Goal: Find specific page/section: Find specific page/section

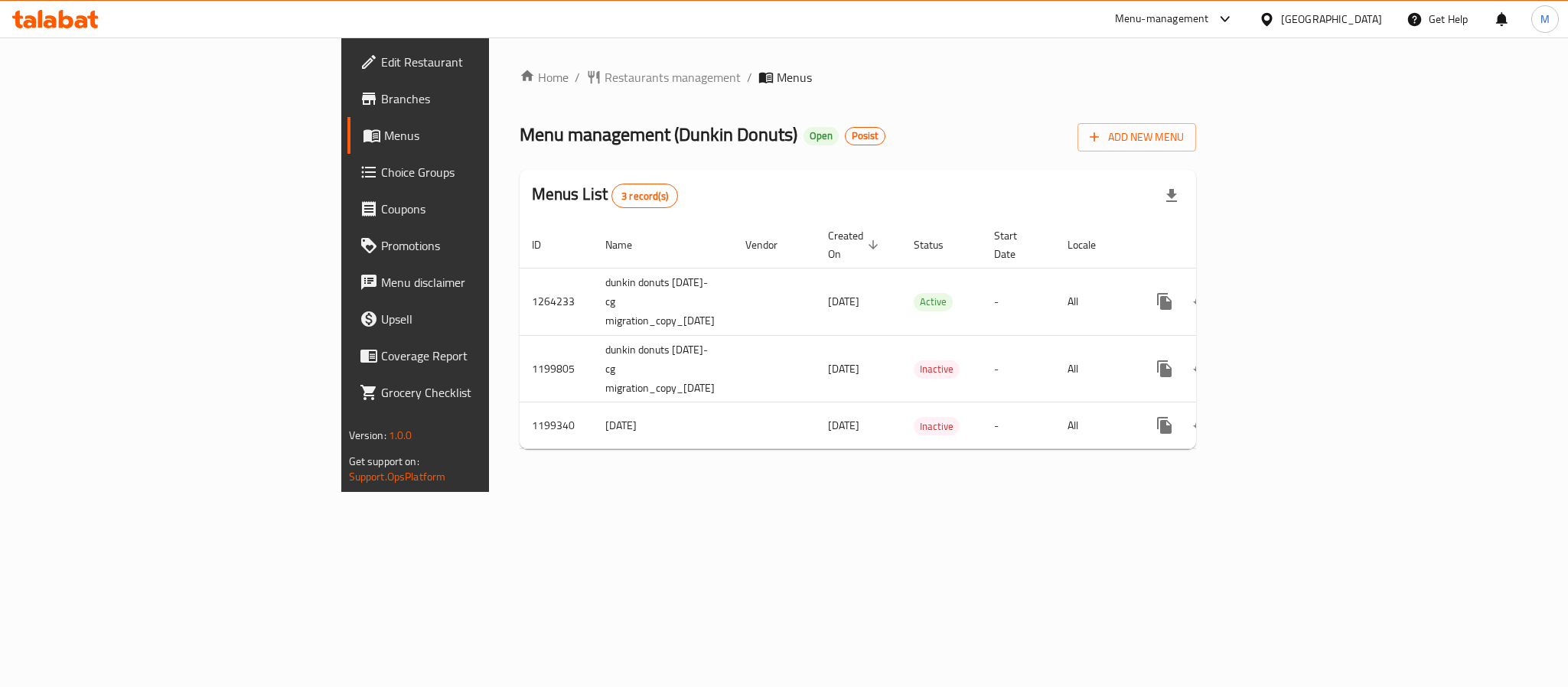
click at [381, 96] on span "Branches" at bounding box center [486, 99] width 210 height 18
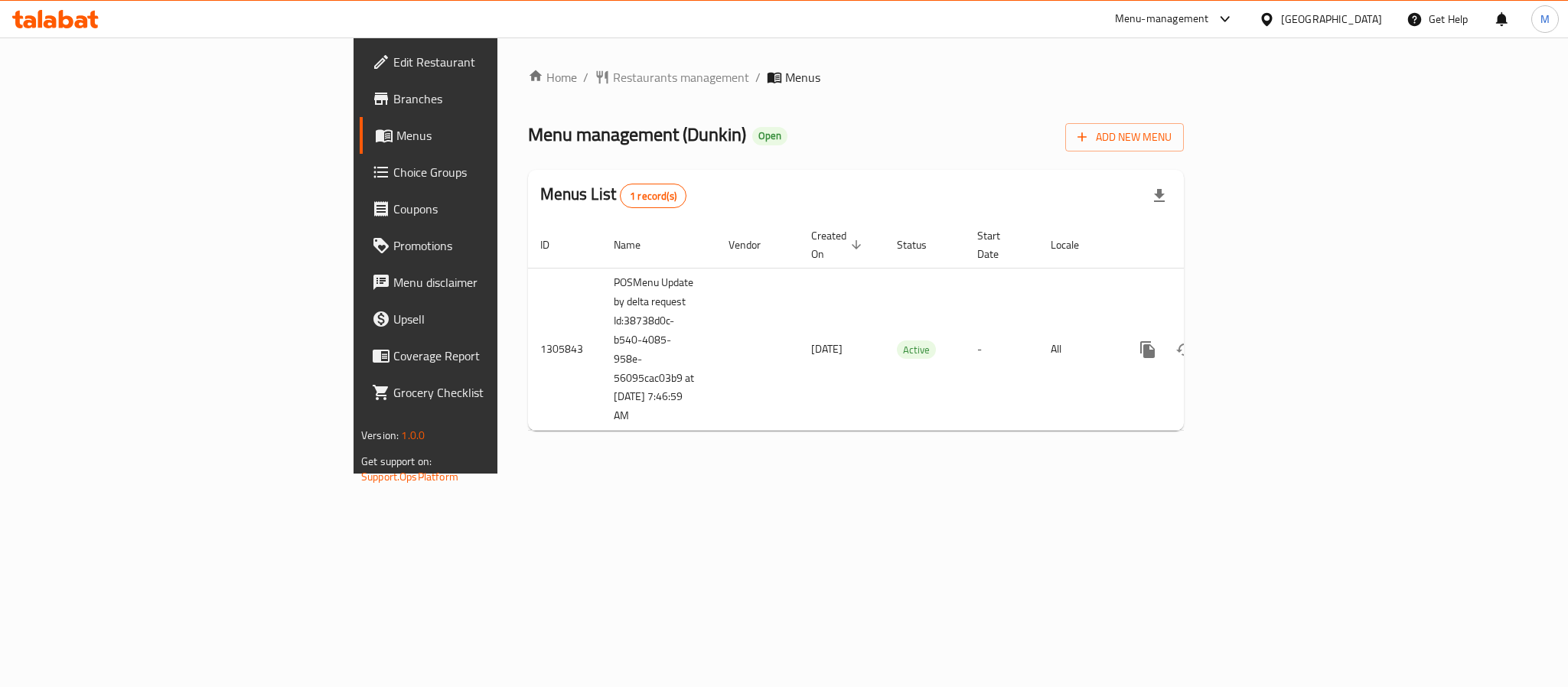
click at [393, 101] on span "Branches" at bounding box center [498, 99] width 210 height 18
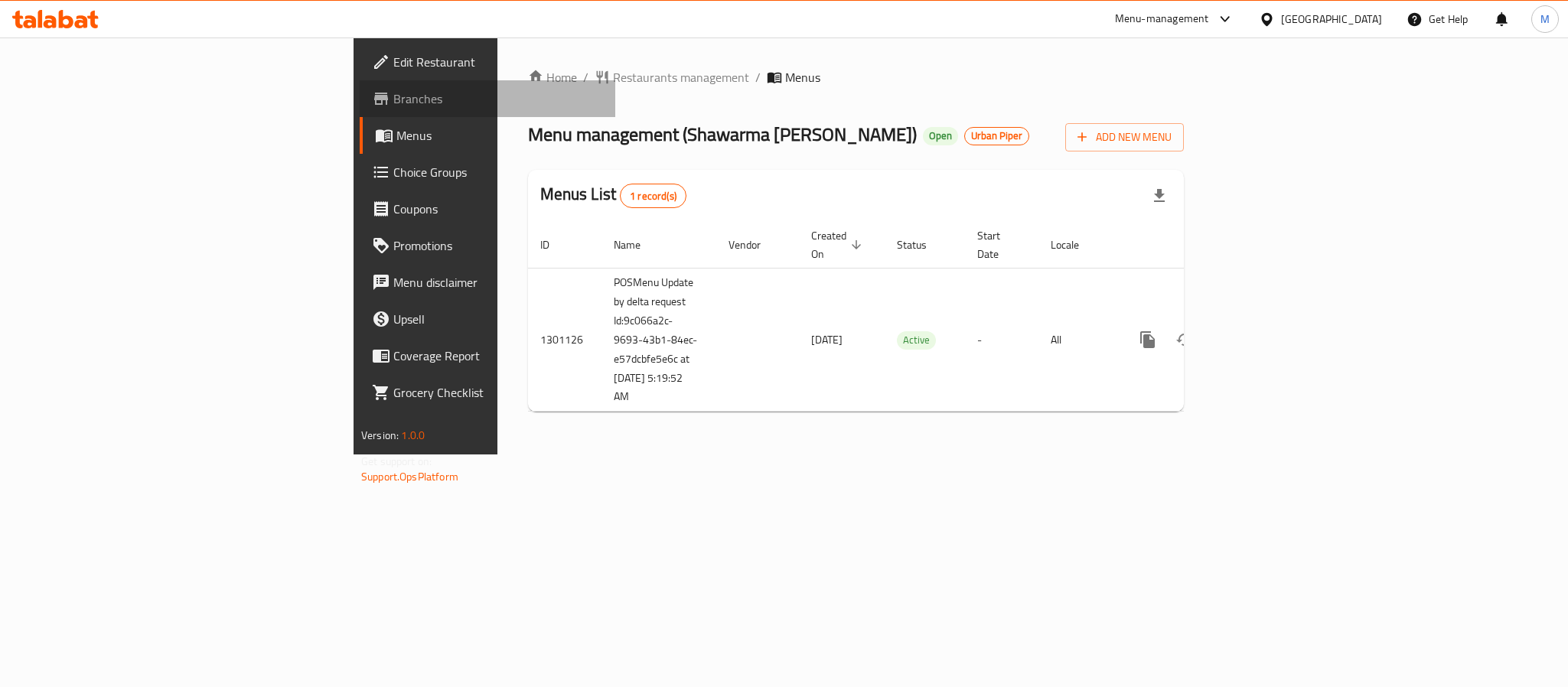
click at [393, 93] on span "Branches" at bounding box center [498, 99] width 210 height 18
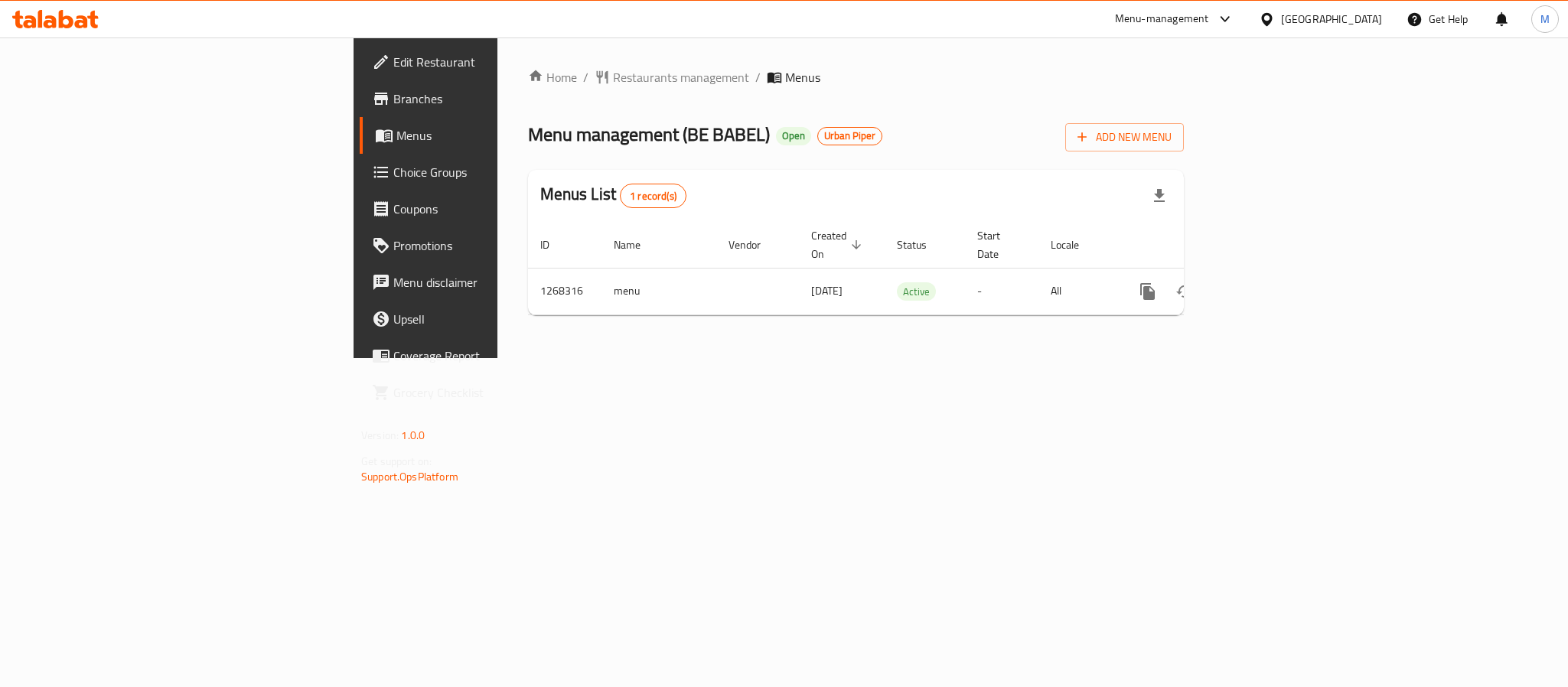
click at [1316, 19] on div "[GEOGRAPHIC_DATA]" at bounding box center [1331, 19] width 101 height 17
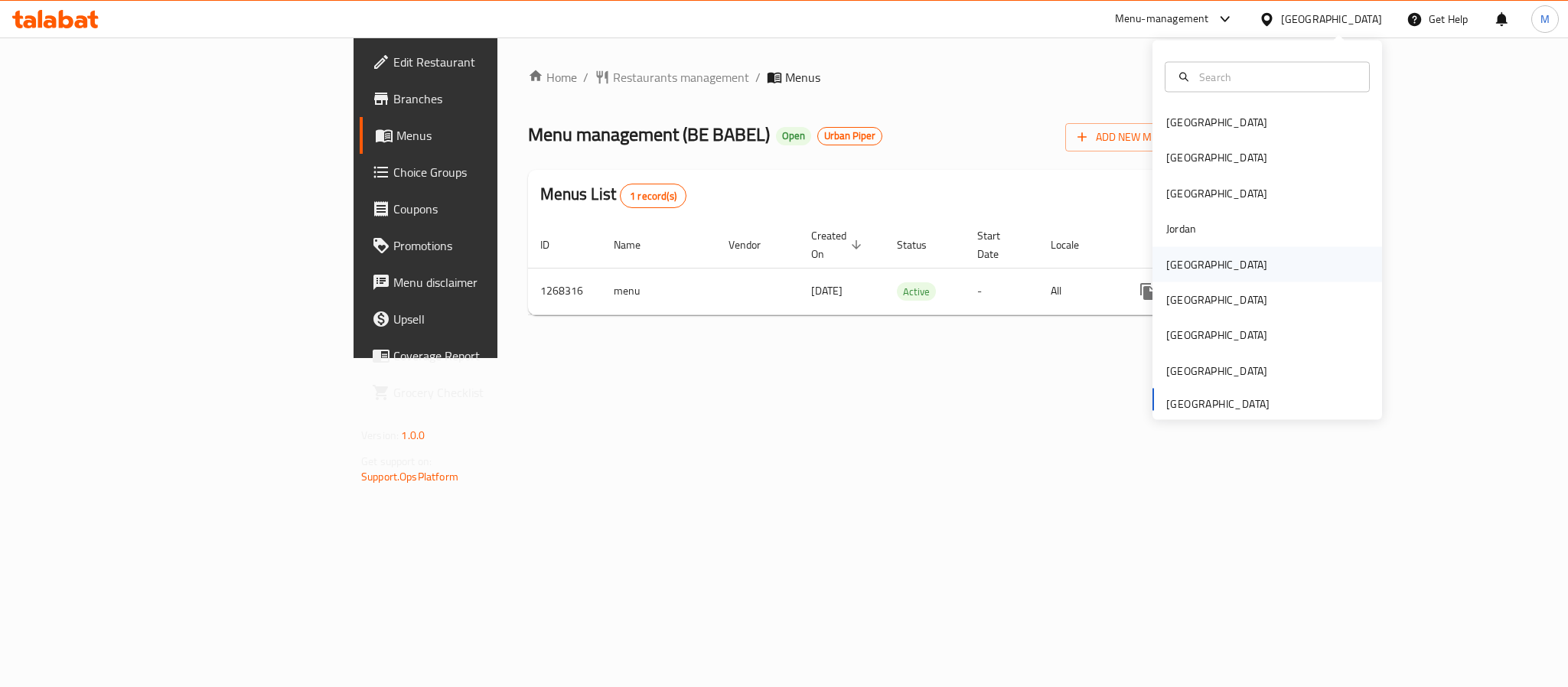
click at [1175, 262] on div "Kuwait" at bounding box center [1216, 264] width 101 height 17
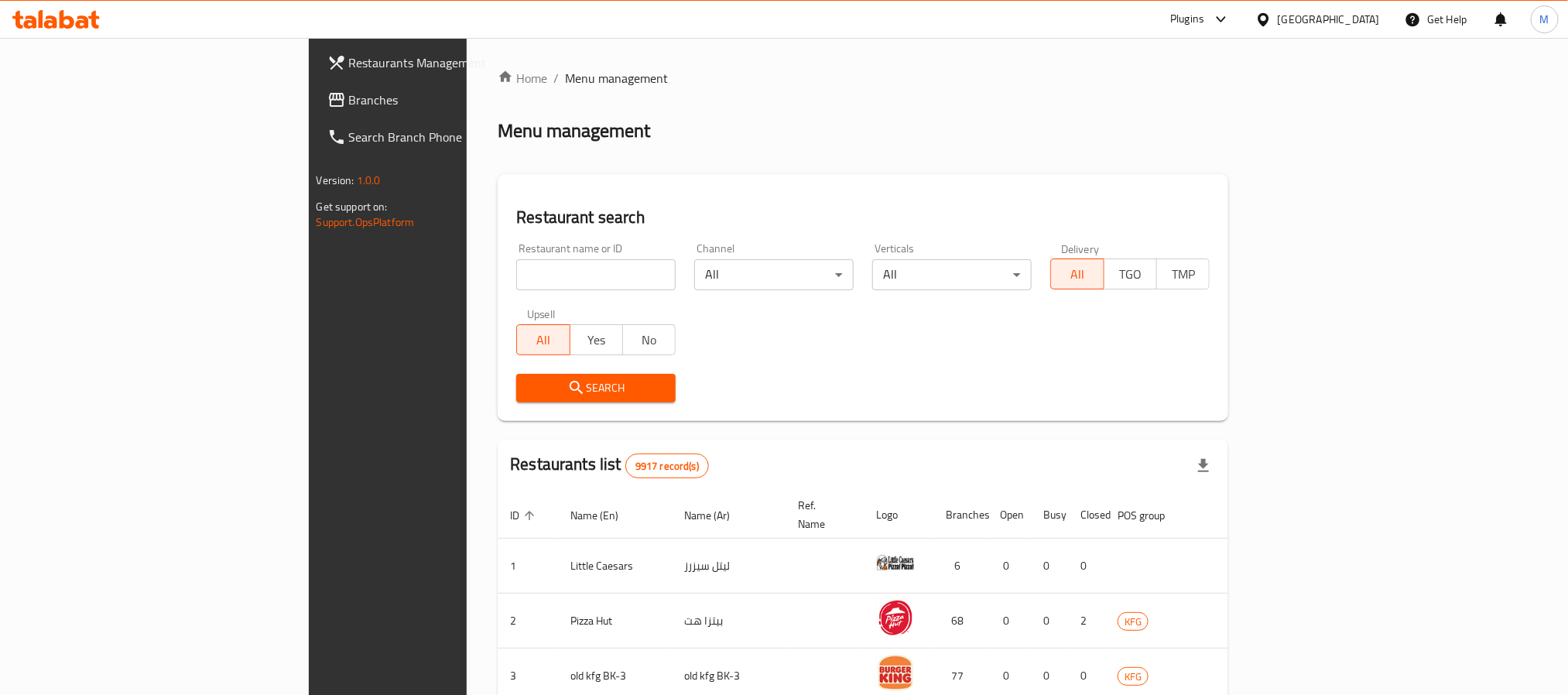
click at [516, 284] on input "search" at bounding box center [595, 275] width 159 height 31
paste input "18221"
type input "18221"
click at [529, 392] on span "Search" at bounding box center [595, 387] width 134 height 19
click at [476, 392] on div at bounding box center [784, 348] width 1568 height 695
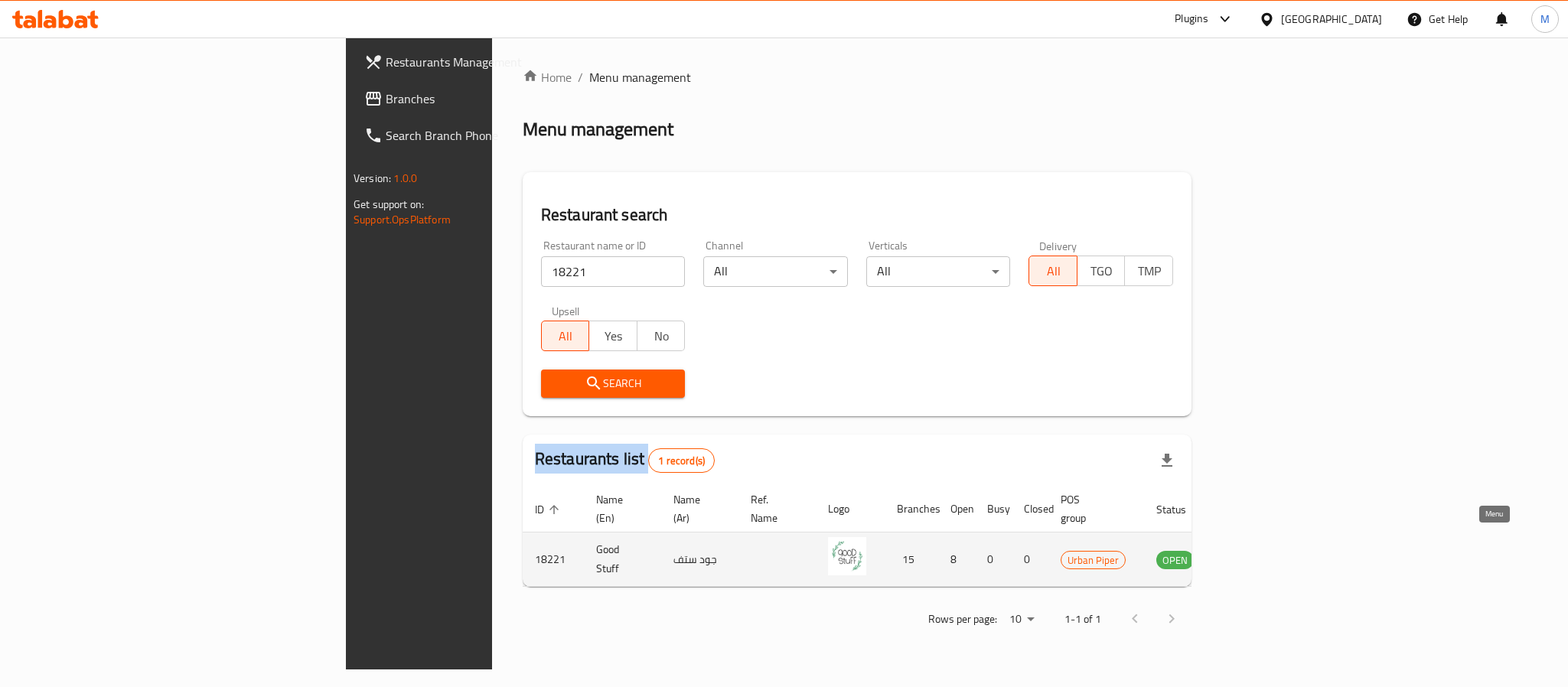
click at [1255, 550] on icon "enhanced table" at bounding box center [1246, 559] width 18 height 18
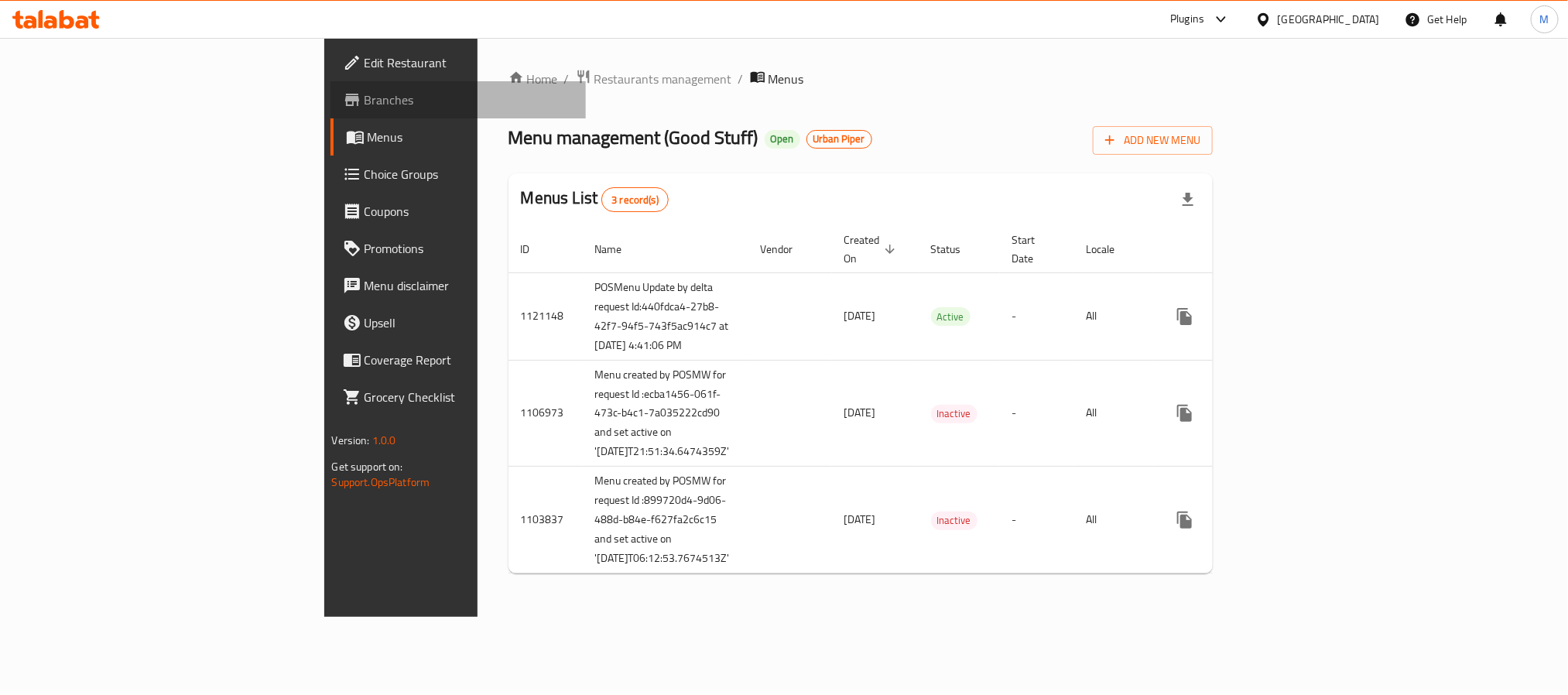
click at [365, 90] on span "Branches" at bounding box center [469, 100] width 209 height 19
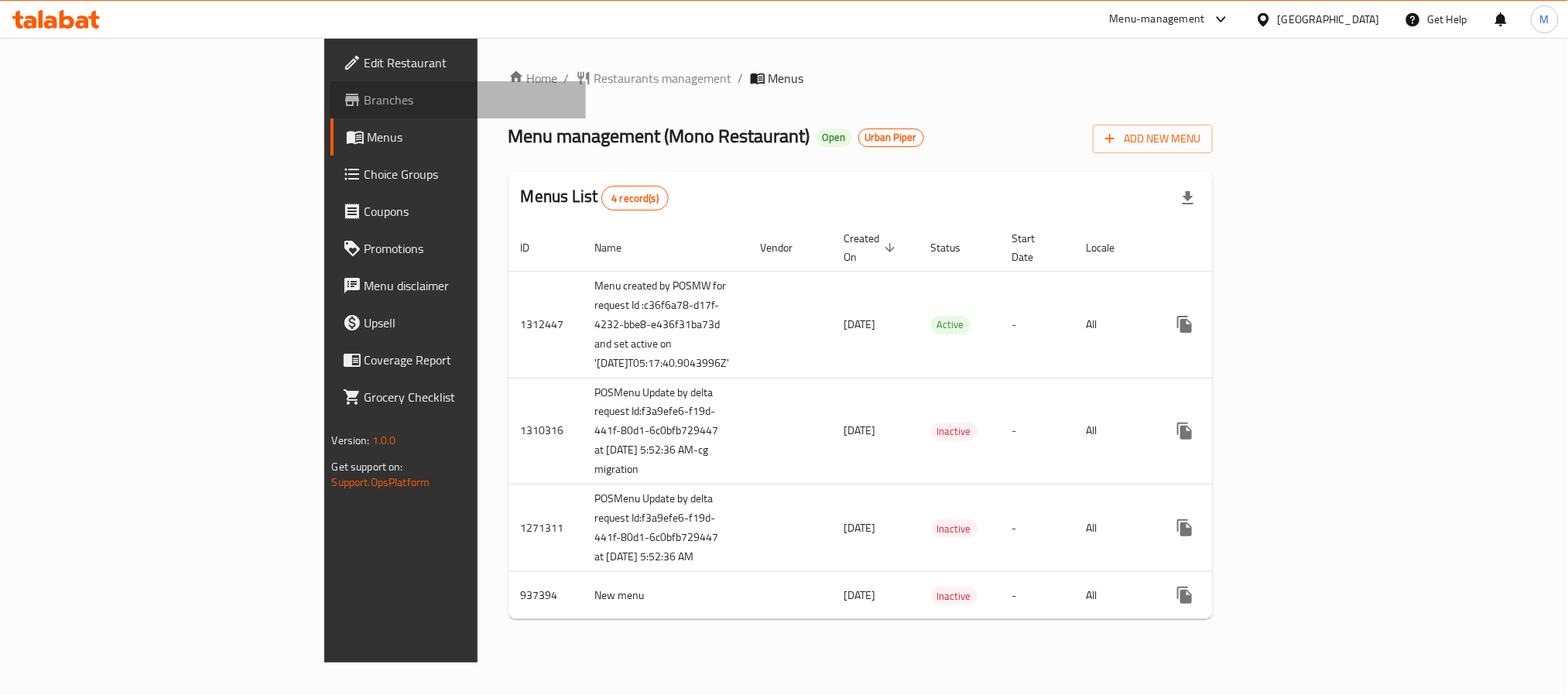
click at [365, 96] on span "Branches" at bounding box center [469, 100] width 209 height 19
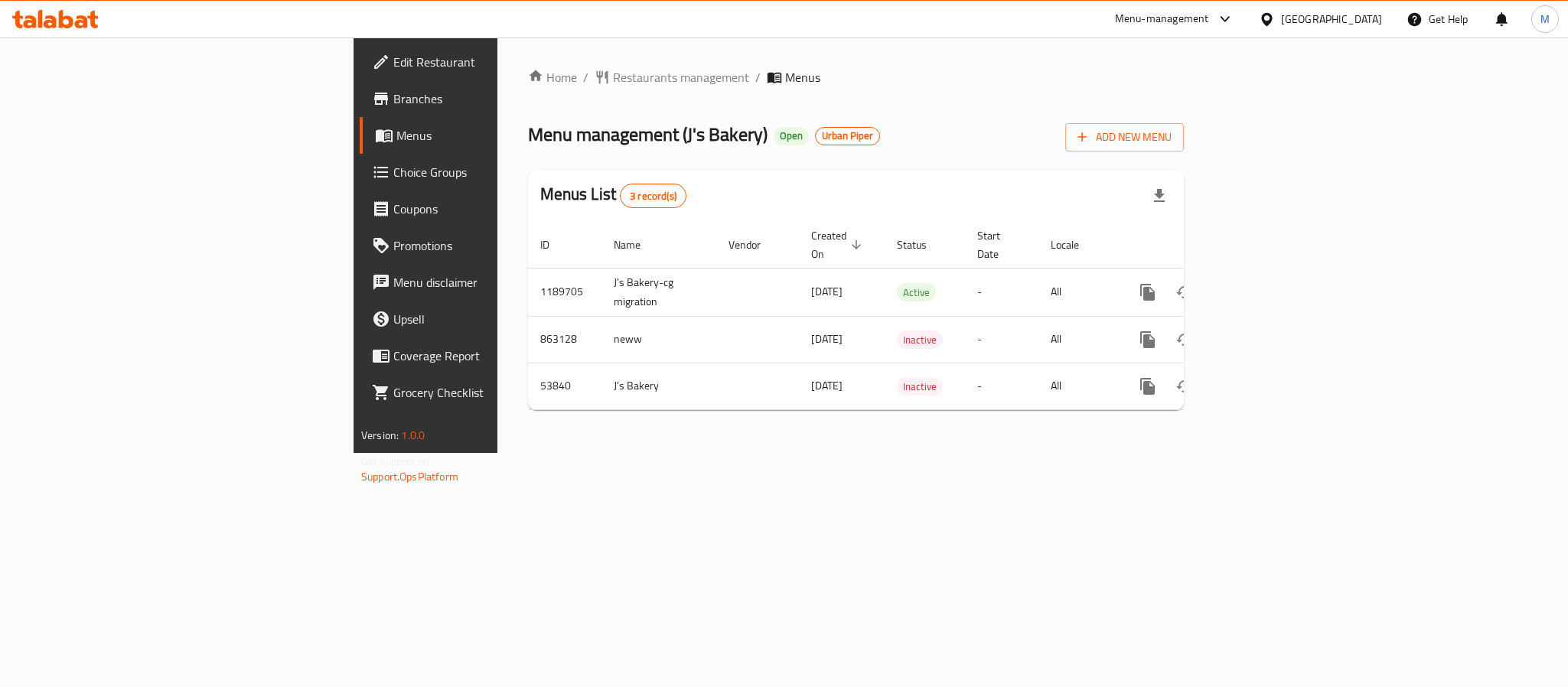
click at [393, 104] on span "Branches" at bounding box center [498, 99] width 210 height 18
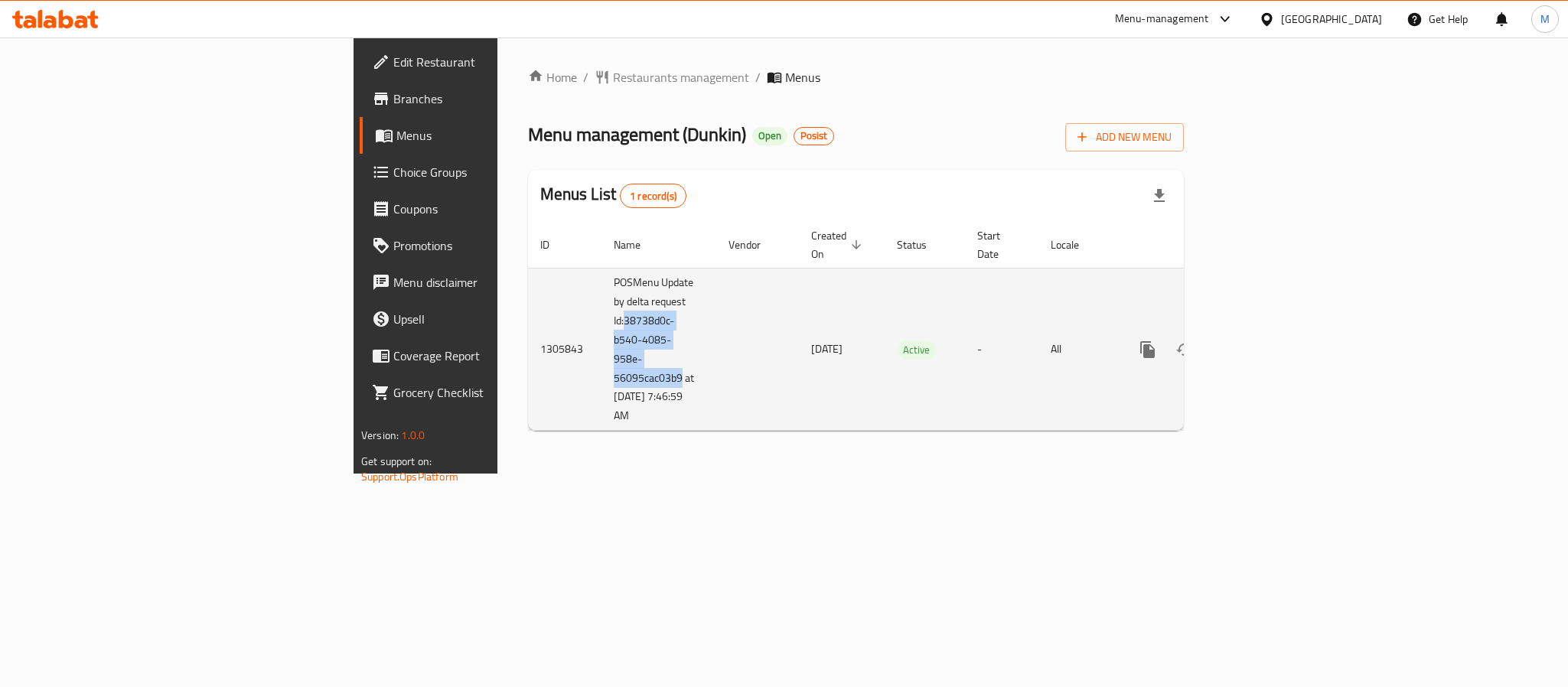
copy td "38738d0c-b540-4085-958e-56095cac03b9"
drag, startPoint x: 386, startPoint y: 308, endPoint x: 443, endPoint y: 360, distance: 77.2
click at [601, 360] on td "POSMenu Update by delta request Id:38738d0c-b540-4085-958e-56095cac03b9 at [DAT…" at bounding box center [658, 349] width 115 height 163
click at [716, 382] on td "enhanced table" at bounding box center [757, 349] width 83 height 163
drag, startPoint x: 434, startPoint y: 376, endPoint x: 377, endPoint y: 379, distance: 57.1
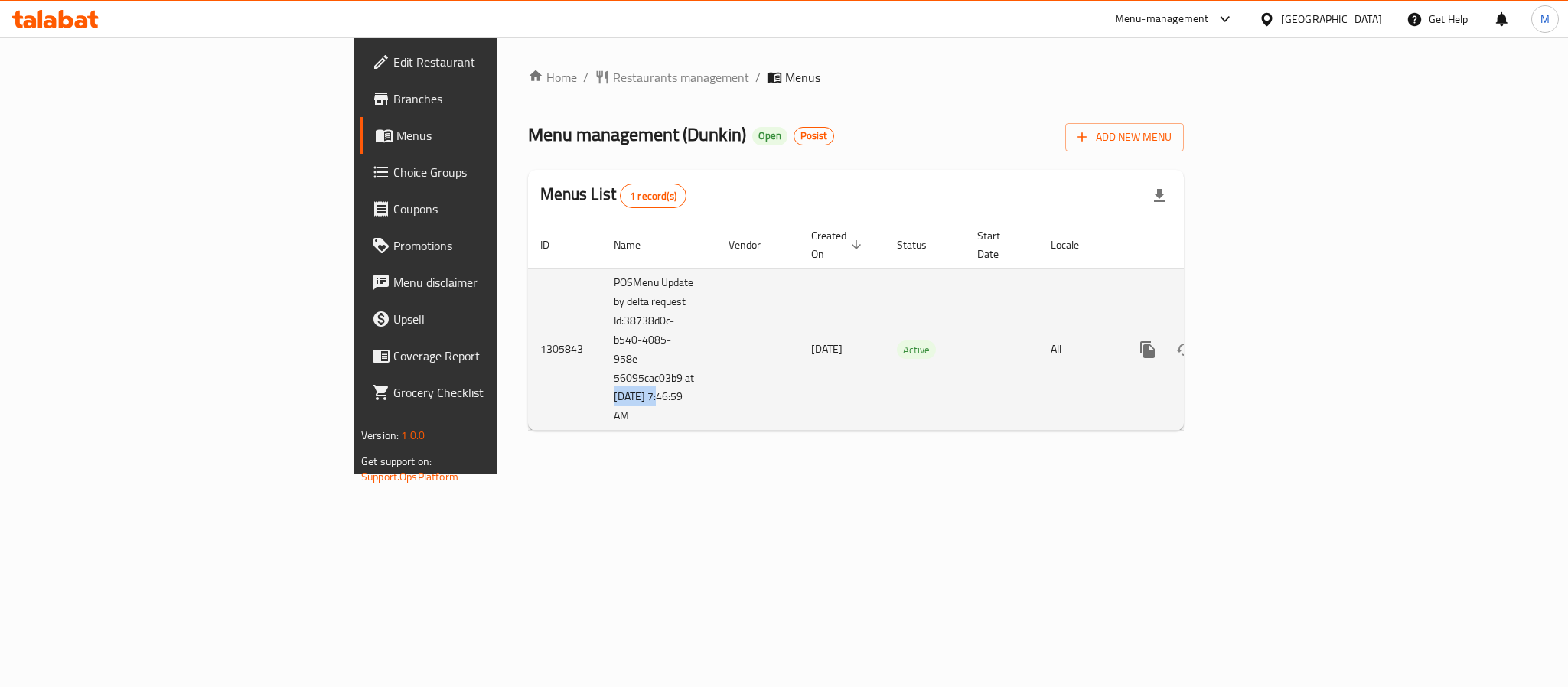
click at [601, 379] on td "POSMenu Update by delta request Id:38738d0c-b540-4085-958e-56095cac03b9 at [DAT…" at bounding box center [658, 349] width 115 height 163
copy td "[DATE]"
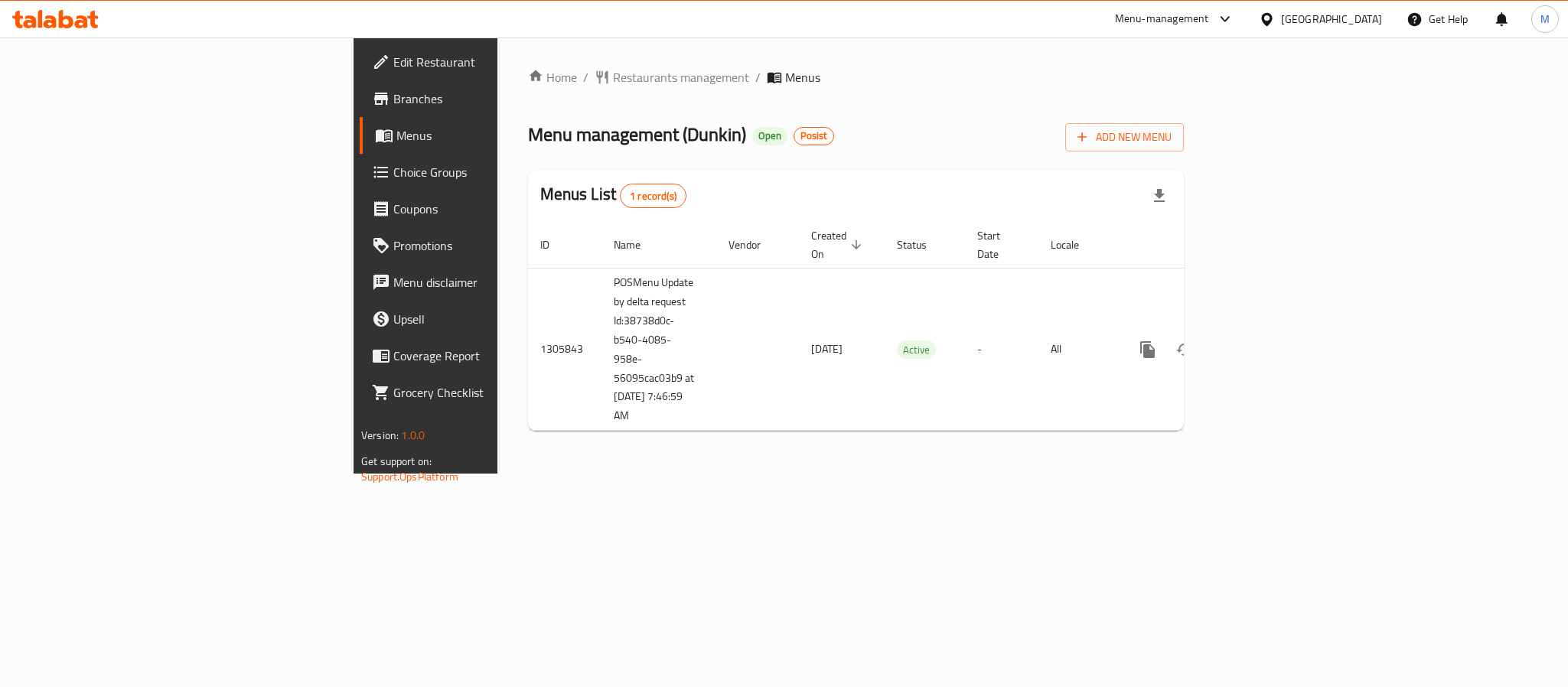
click at [393, 104] on span "Branches" at bounding box center [498, 99] width 210 height 18
